Goal: Find specific page/section: Find specific page/section

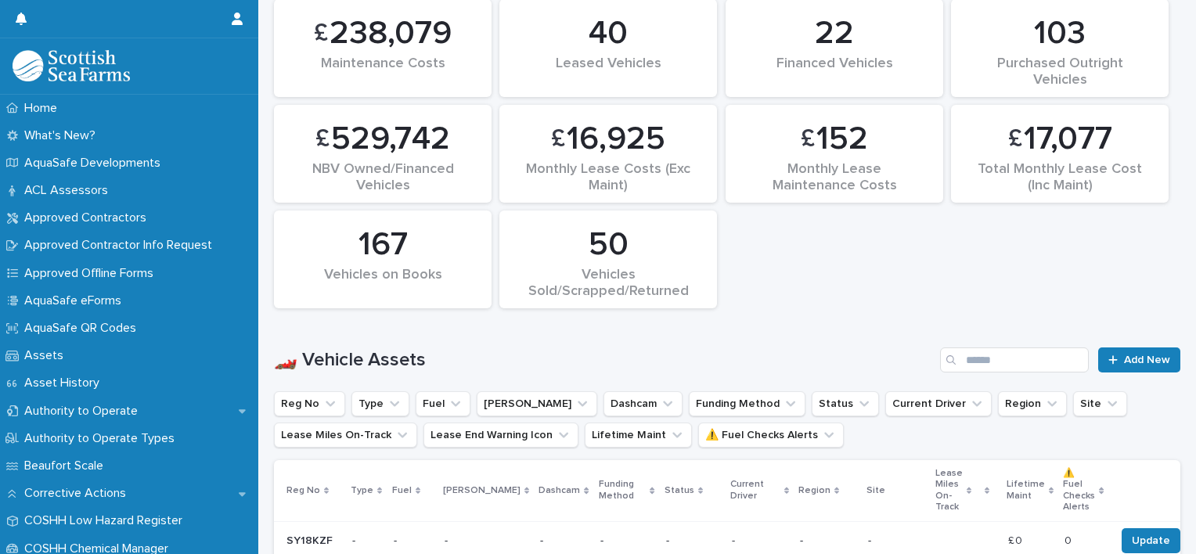
scroll to position [622, 0]
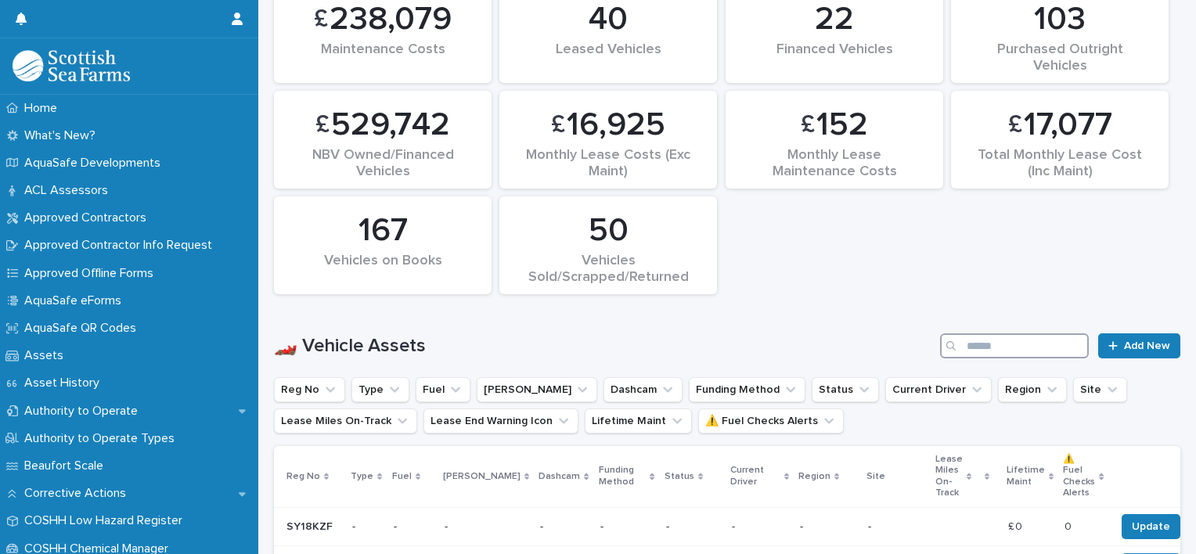
click at [974, 336] on input "Search" at bounding box center [1014, 346] width 149 height 25
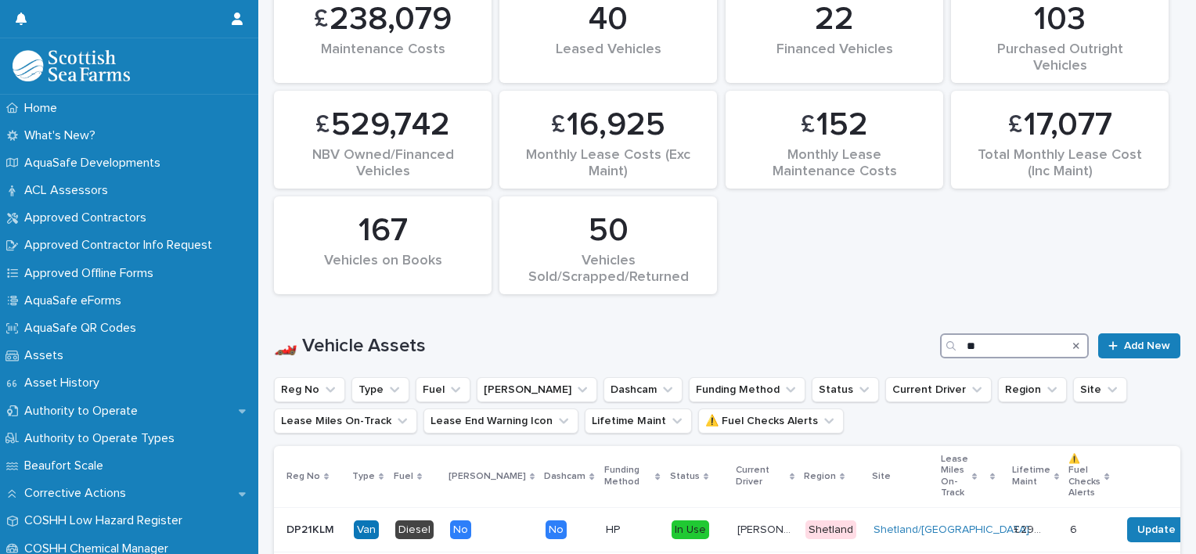
scroll to position [871, 0]
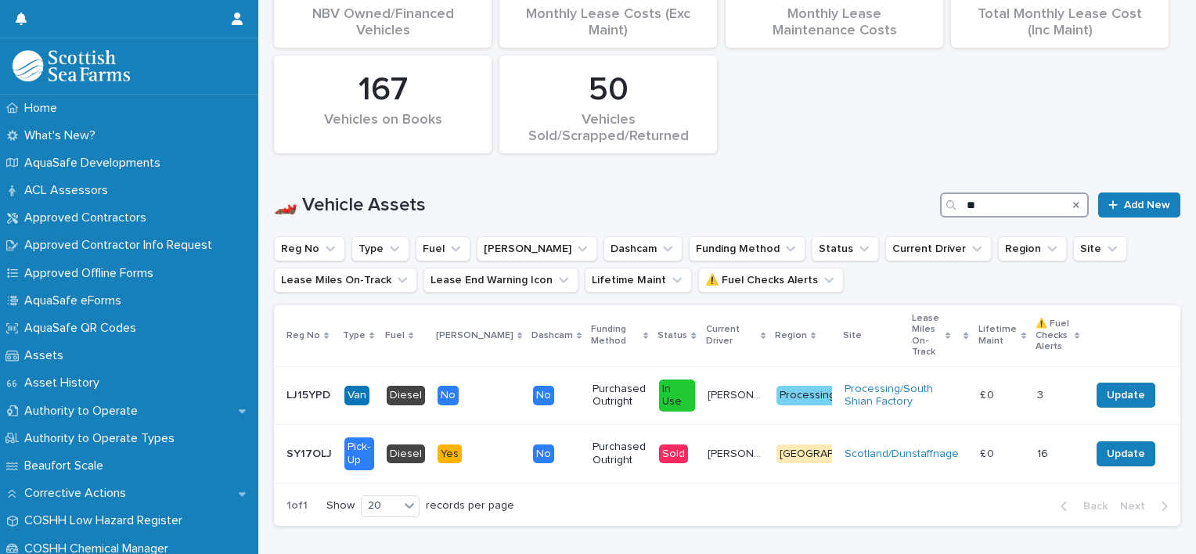
scroll to position [824, 0]
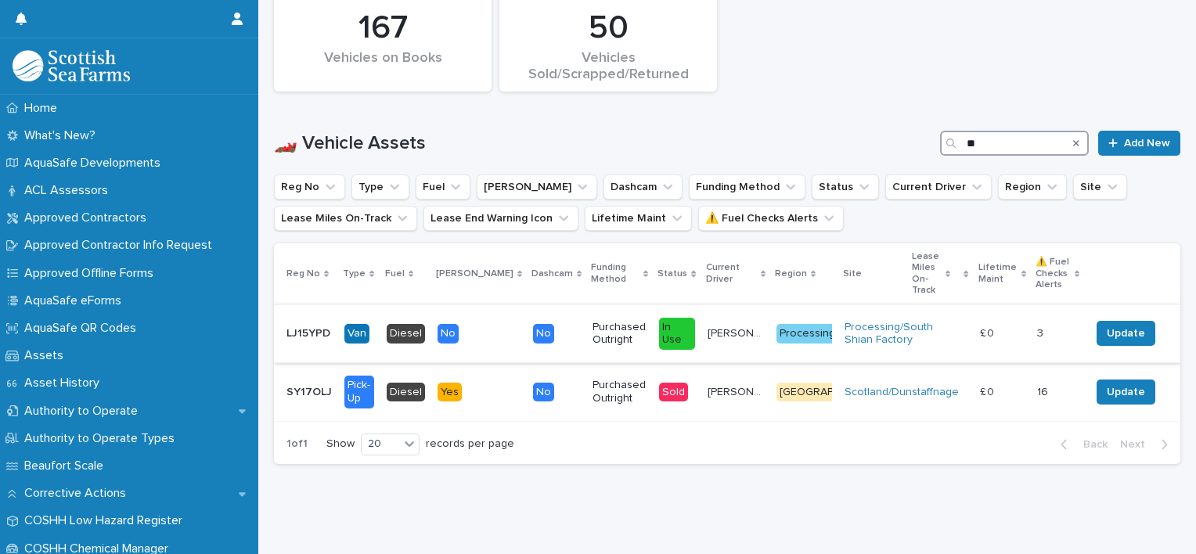
type input "**"
click at [314, 324] on p "LJ15YPD" at bounding box center [310, 332] width 47 height 16
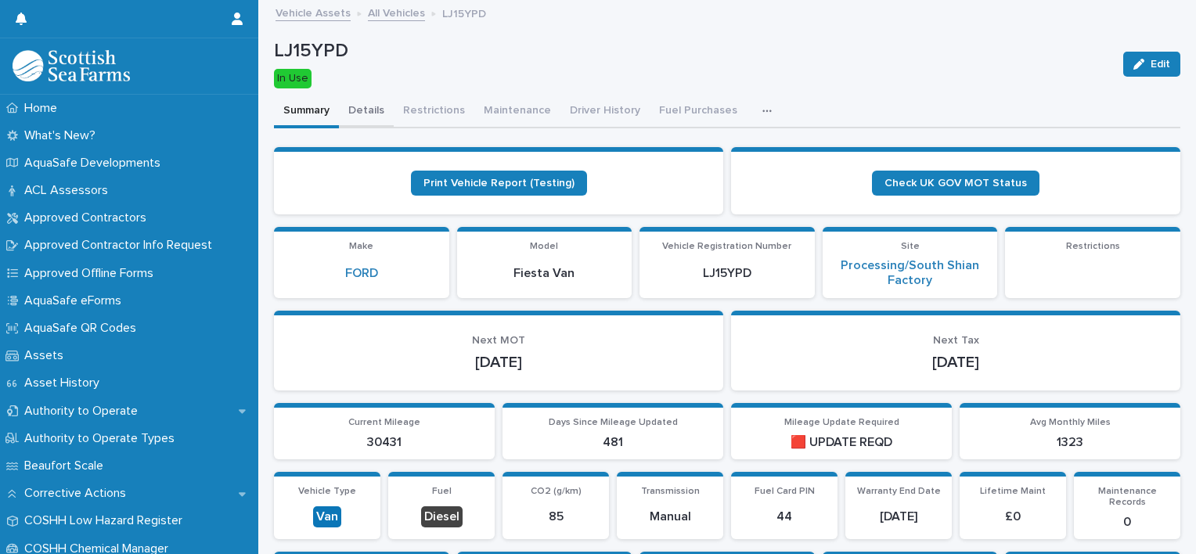
click at [370, 106] on button "Details" at bounding box center [366, 112] width 55 height 33
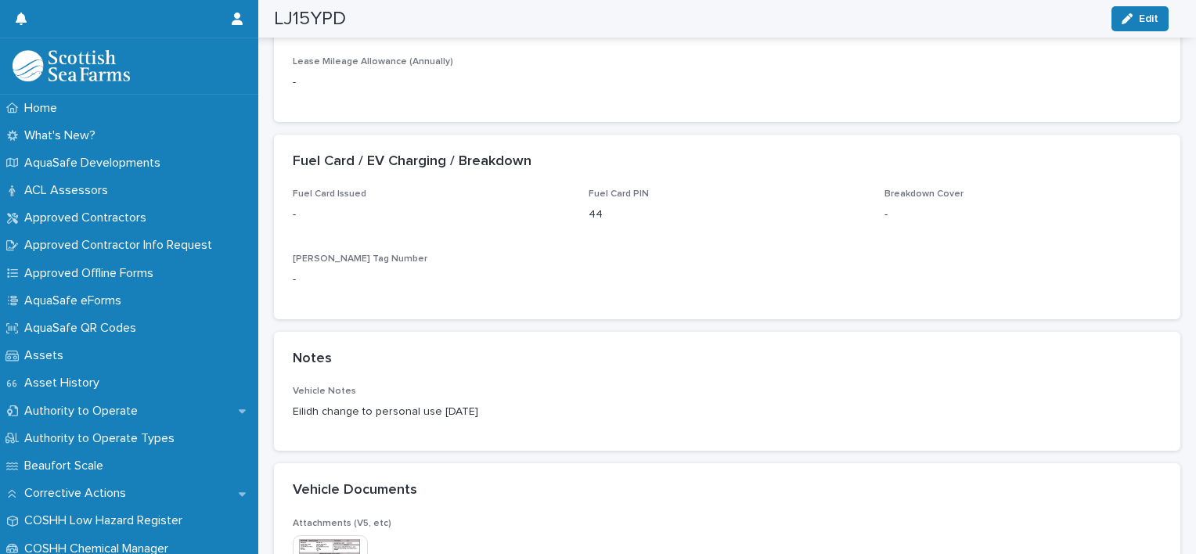
scroll to position [1834, 0]
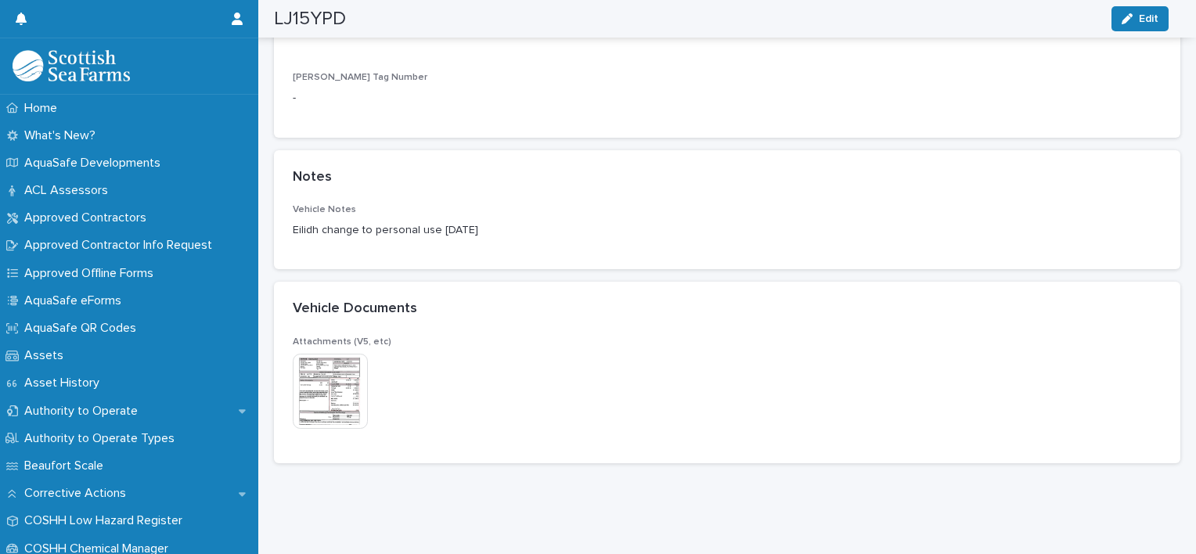
click at [317, 354] on img at bounding box center [330, 391] width 75 height 75
